Goal: Navigation & Orientation: Understand site structure

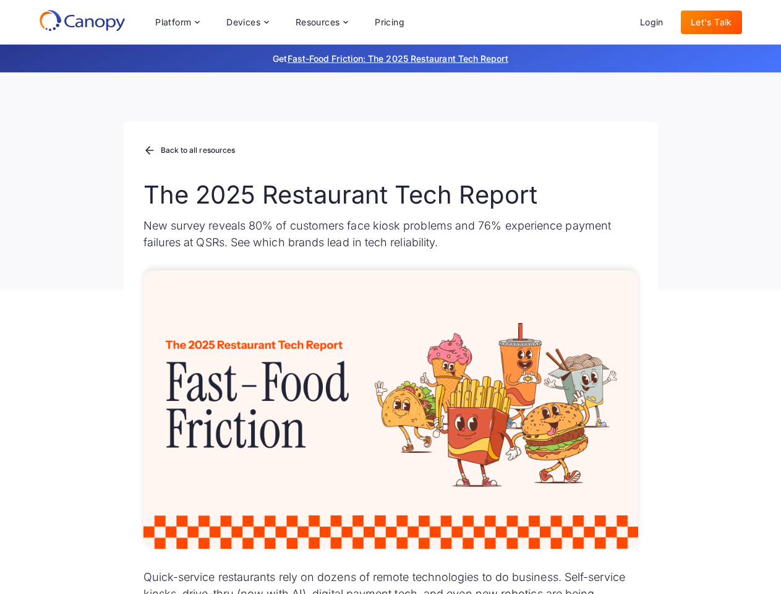
click at [279, 22] on div "Platform Platform Monitor A centralized view of your entire fleet Manage Remote…" at bounding box center [279, 22] width 269 height 25
click at [177, 22] on div "Platform" at bounding box center [173, 22] width 36 height 9
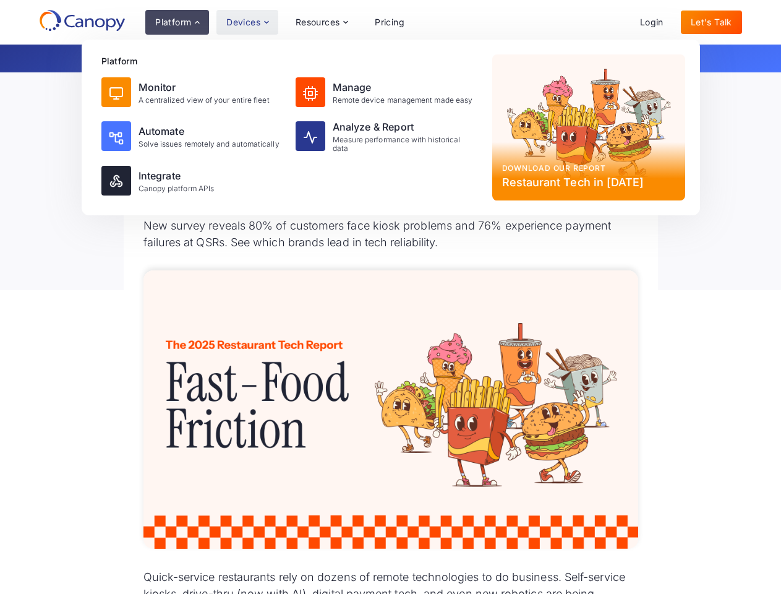
click at [247, 22] on div "Devices" at bounding box center [243, 22] width 34 height 9
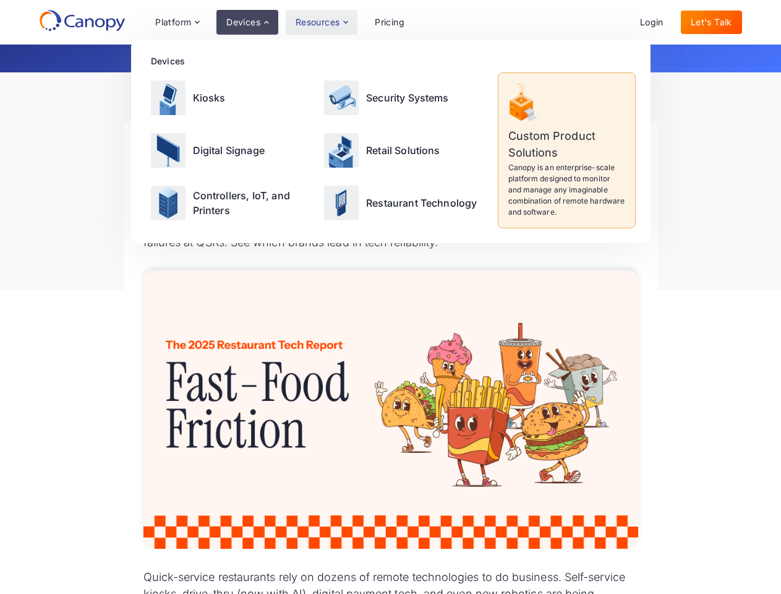
click at [321, 22] on div "Resources" at bounding box center [318, 22] width 45 height 9
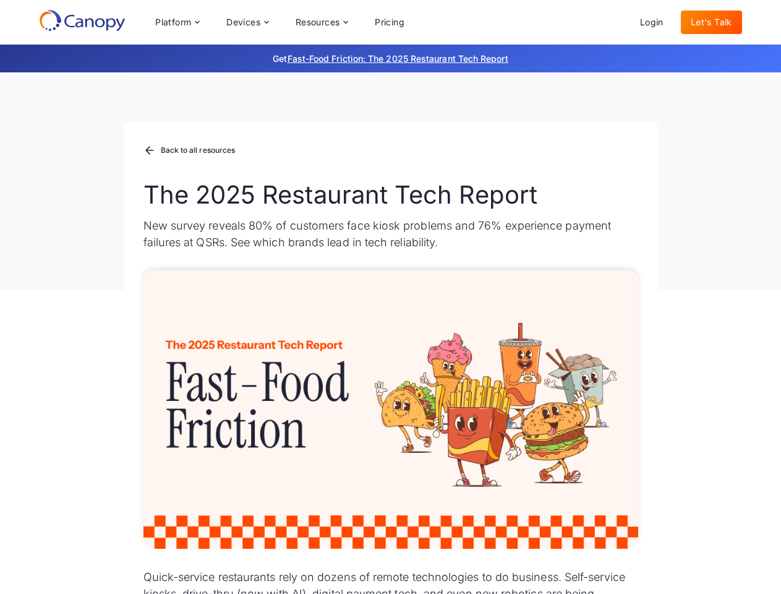
click at [279, 22] on div "Platform Platform Monitor A centralized view of your entire fleet Manage Remote…" at bounding box center [279, 22] width 269 height 25
click at [177, 22] on div "Platform" at bounding box center [173, 22] width 36 height 9
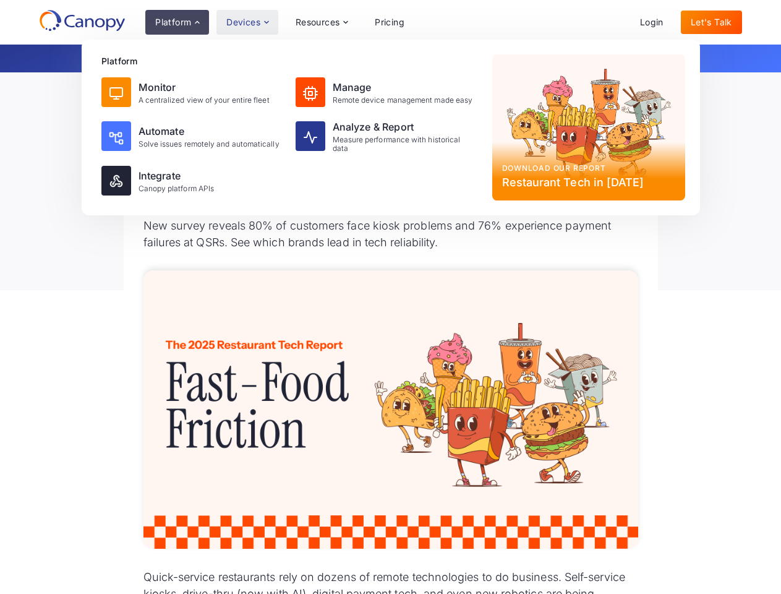
click at [247, 22] on div "Devices" at bounding box center [243, 22] width 34 height 9
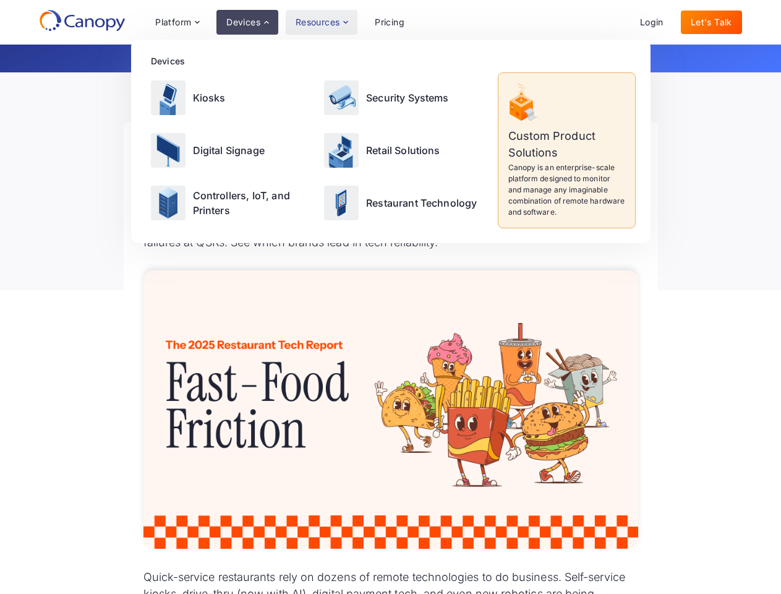
click at [321, 22] on div "Resources" at bounding box center [318, 22] width 45 height 9
